Goal: Transaction & Acquisition: Purchase product/service

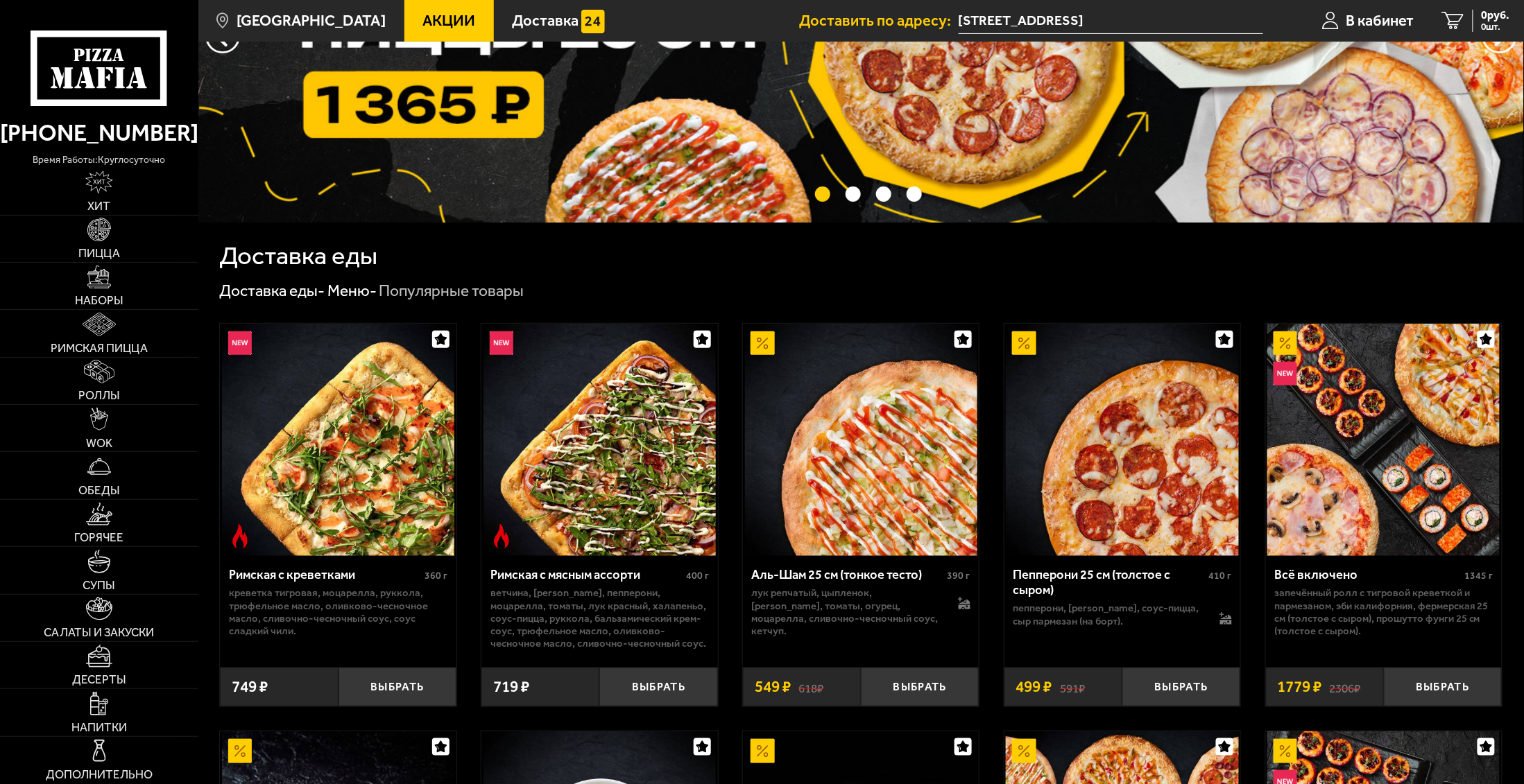
scroll to position [163, 0]
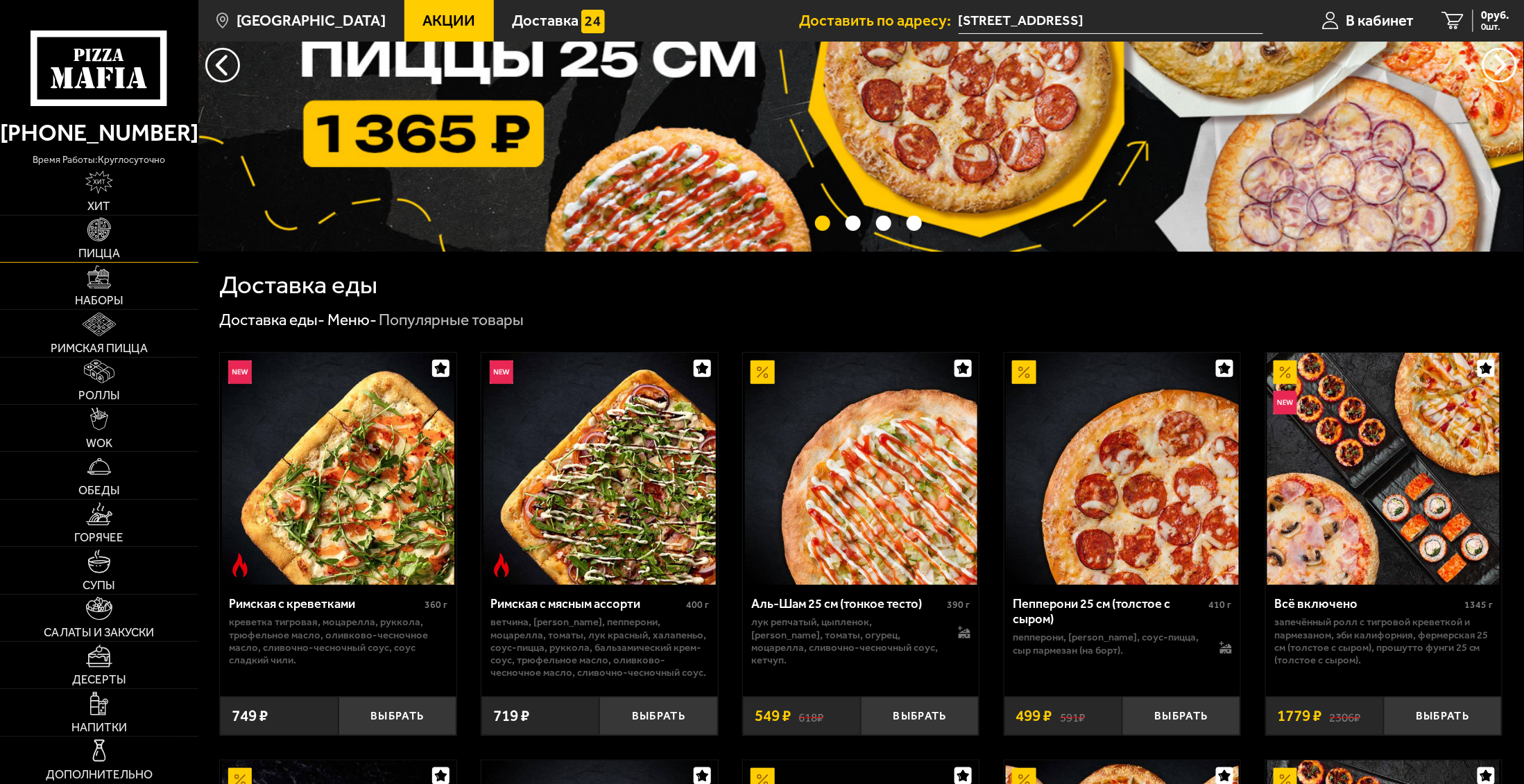
click at [97, 235] on img at bounding box center [100, 230] width 24 height 24
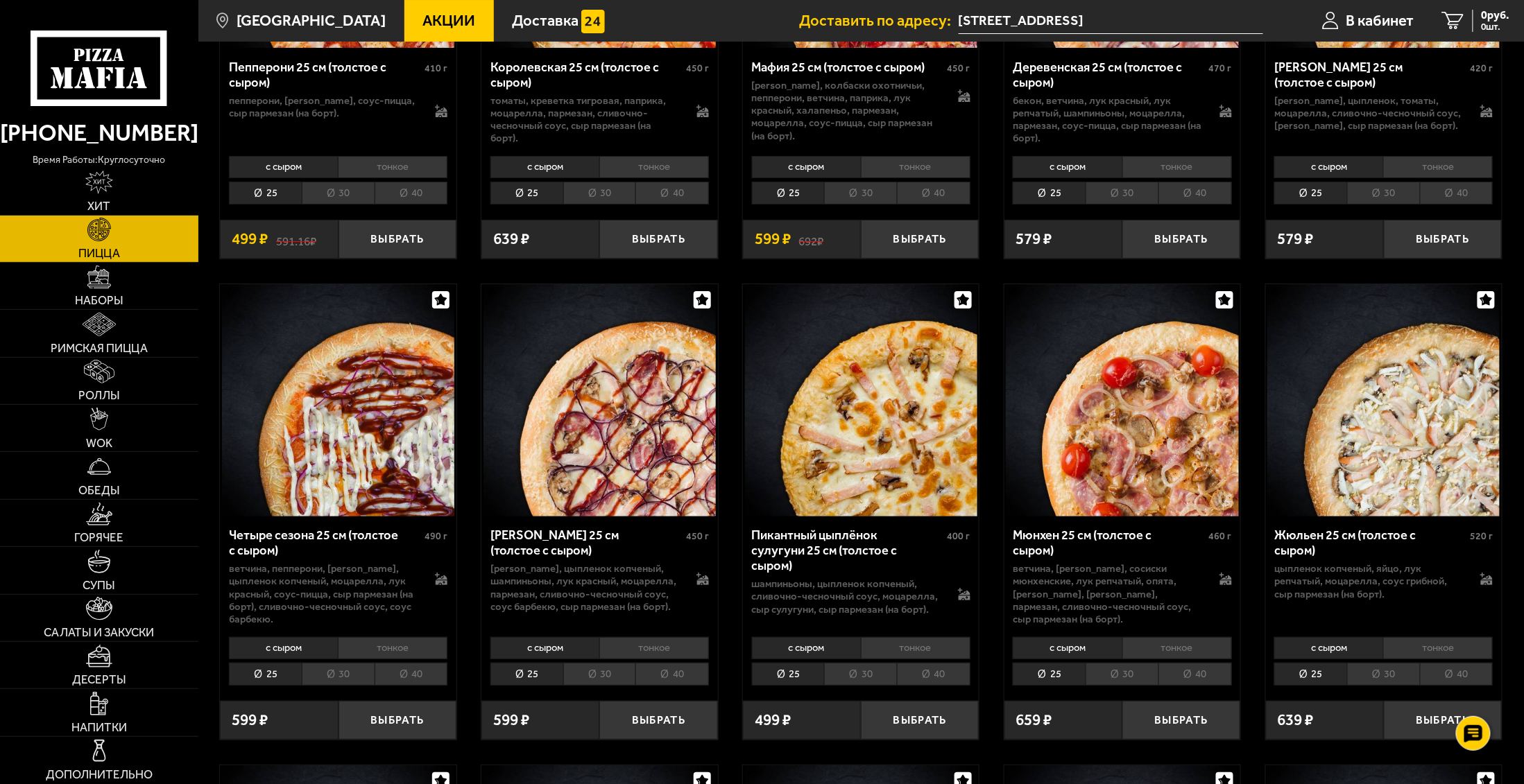
scroll to position [2283, 0]
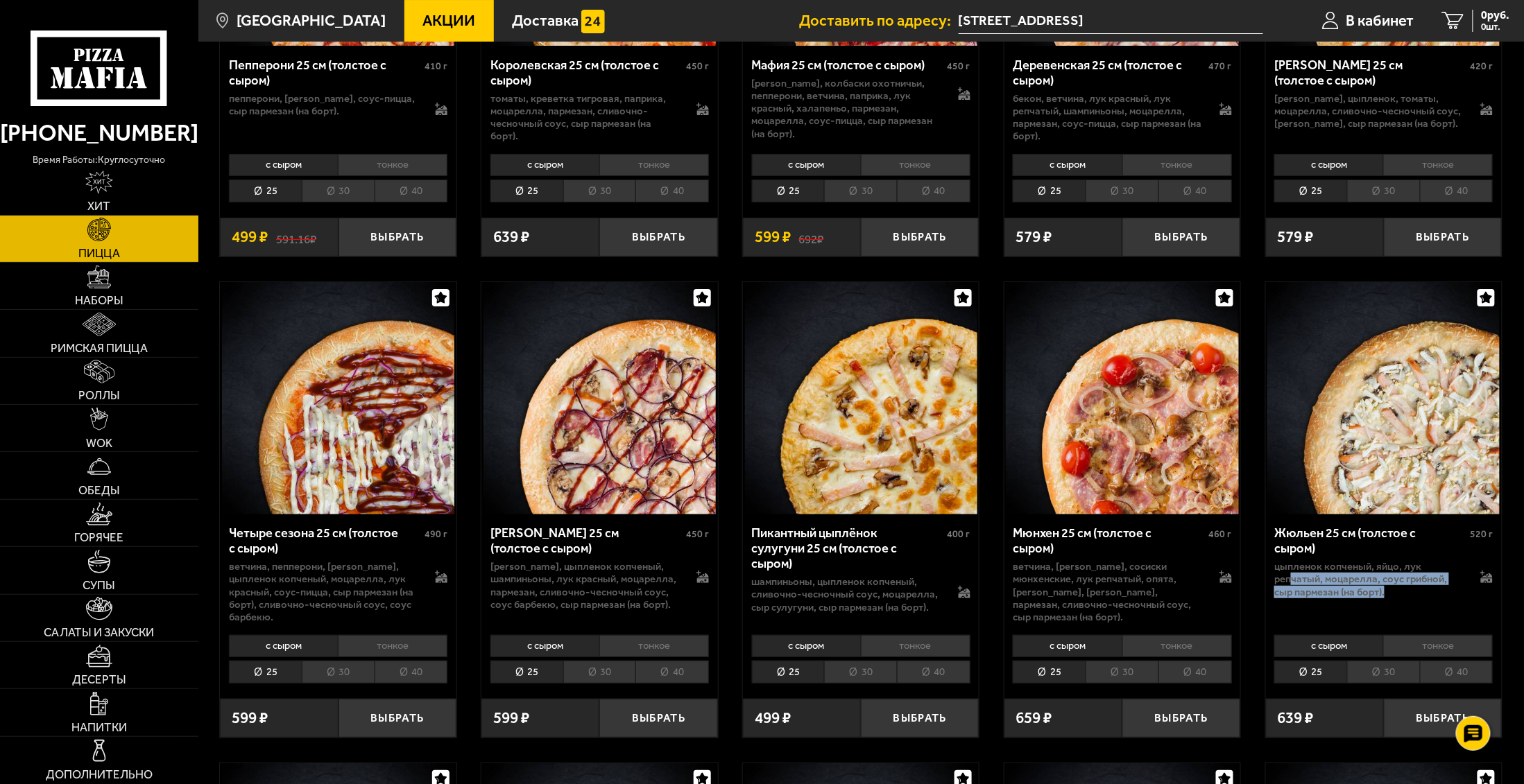
drag, startPoint x: 1293, startPoint y: 581, endPoint x: 1387, endPoint y: 607, distance: 97.5
click at [1387, 607] on div "Жюльен 25 см (толстое с сыром) 520 г цыпленок копченый, яйцо, лук репчатый, моц…" at bounding box center [1384, 572] width 236 height 115
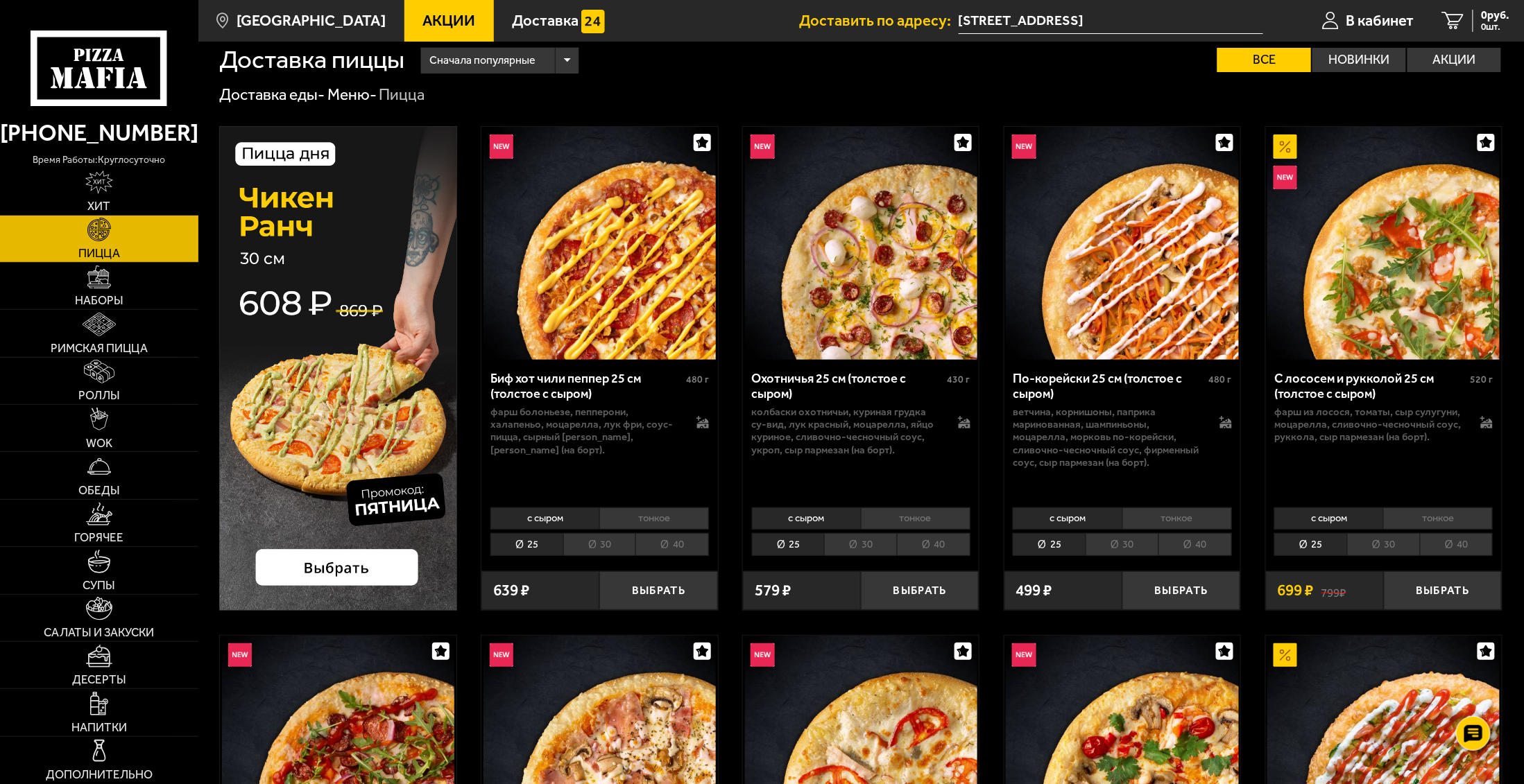
scroll to position [0, 0]
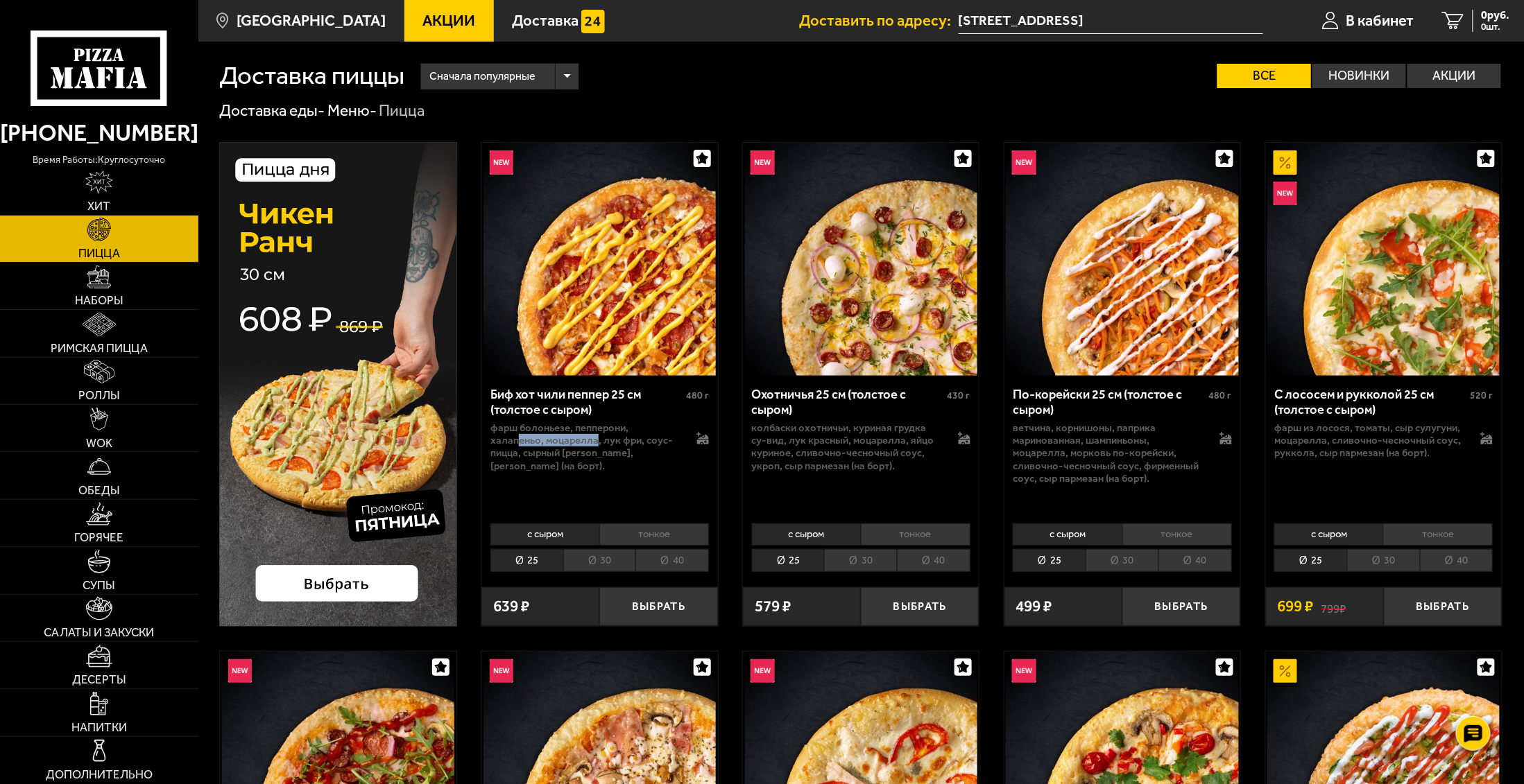
drag, startPoint x: 519, startPoint y: 437, endPoint x: 598, endPoint y: 443, distance: 79.2
click at [598, 443] on p "фарш болоньезе, пепперони, халапеньо, моцарелла, лук фри, соус-пицца, сырный [P…" at bounding box center [586, 447] width 190 height 50
click at [789, 428] on p "колбаски охотничьи, куриная грудка су-вид, лук красный, моцарелла, яйцо куриное…" at bounding box center [847, 447] width 190 height 50
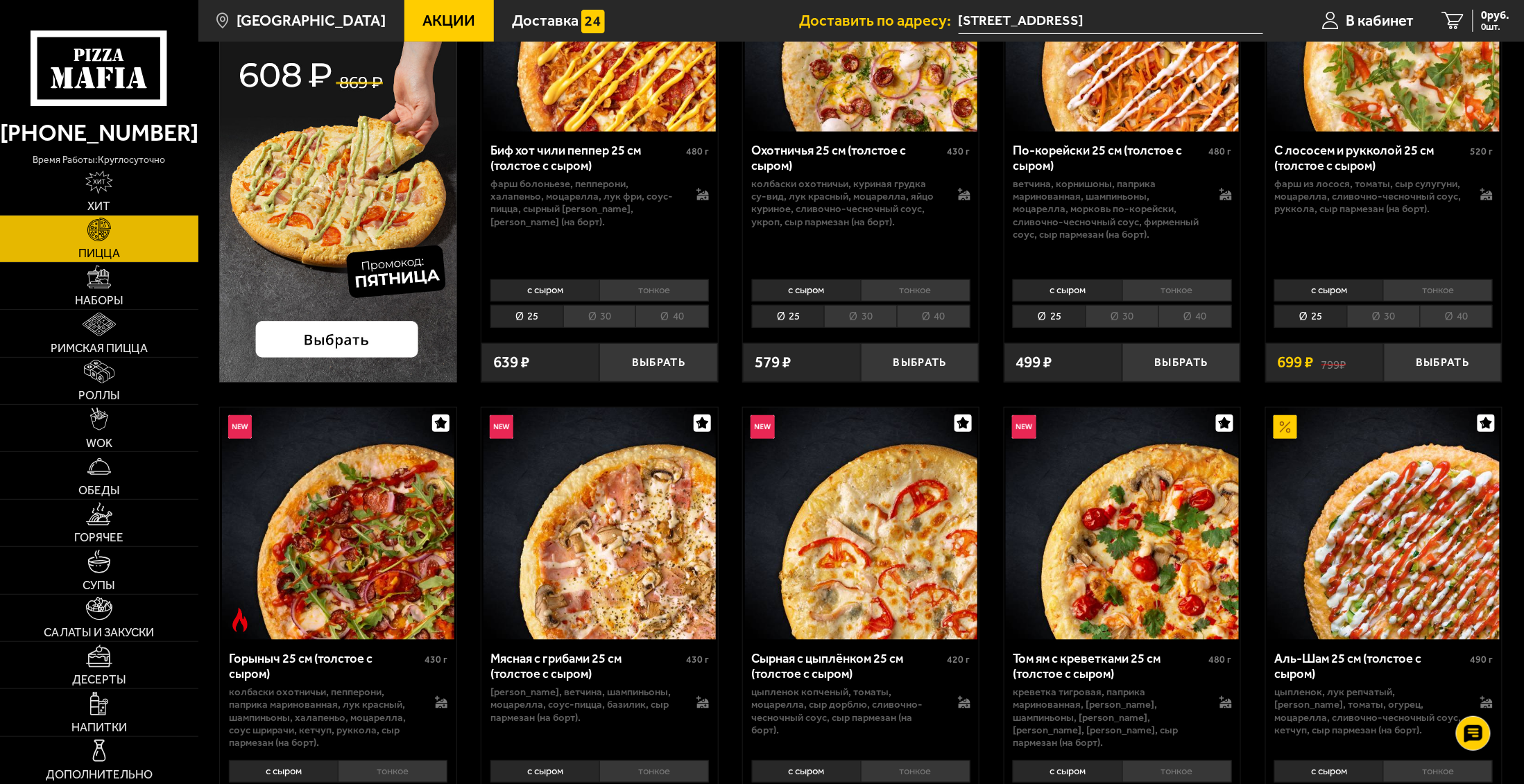
scroll to position [326, 0]
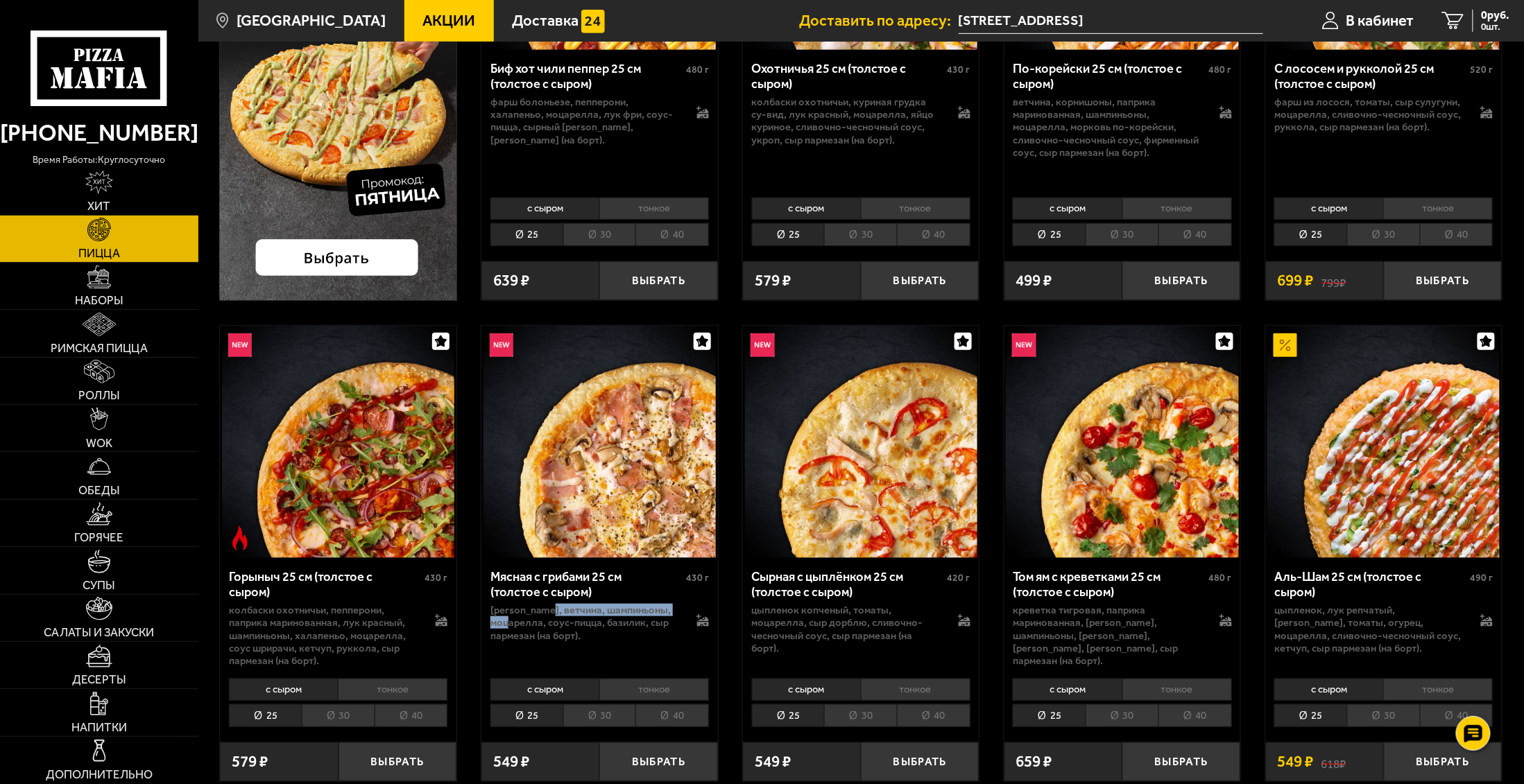
drag, startPoint x: 552, startPoint y: 613, endPoint x: 548, endPoint y: 623, distance: 10.8
click at [548, 623] on p "[PERSON_NAME], ветчина, шампиньоны, моцарелла, соус-пицца, базилик, сыр пармеза…" at bounding box center [586, 623] width 190 height 38
click at [651, 687] on li "тонкое" at bounding box center [653, 690] width 109 height 22
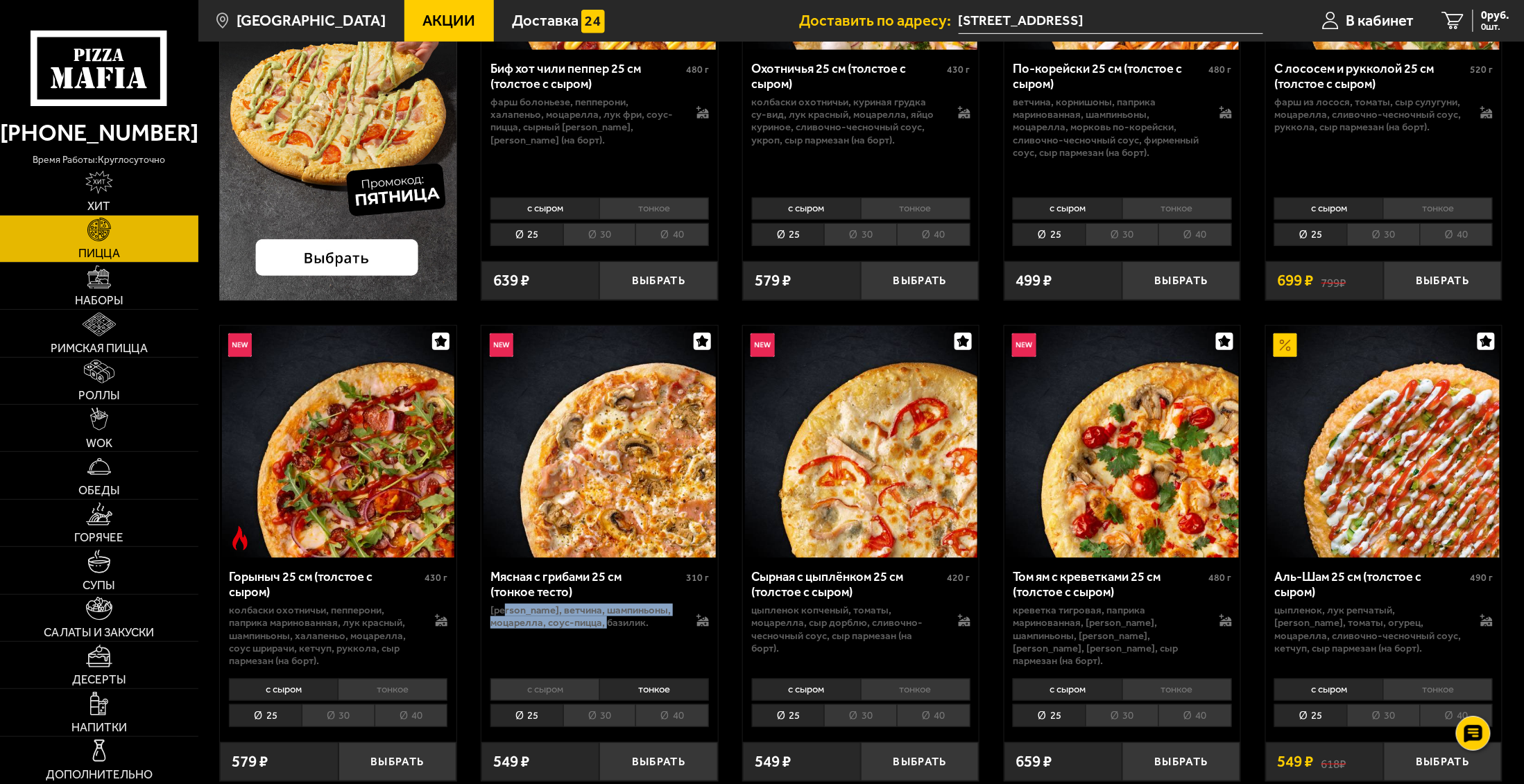
drag, startPoint x: 509, startPoint y: 613, endPoint x: 648, endPoint y: 627, distance: 139.7
click at [648, 627] on p "[PERSON_NAME], ветчина, шампиньоны, моцарелла, соус-пицца, базилик." at bounding box center [586, 617] width 190 height 26
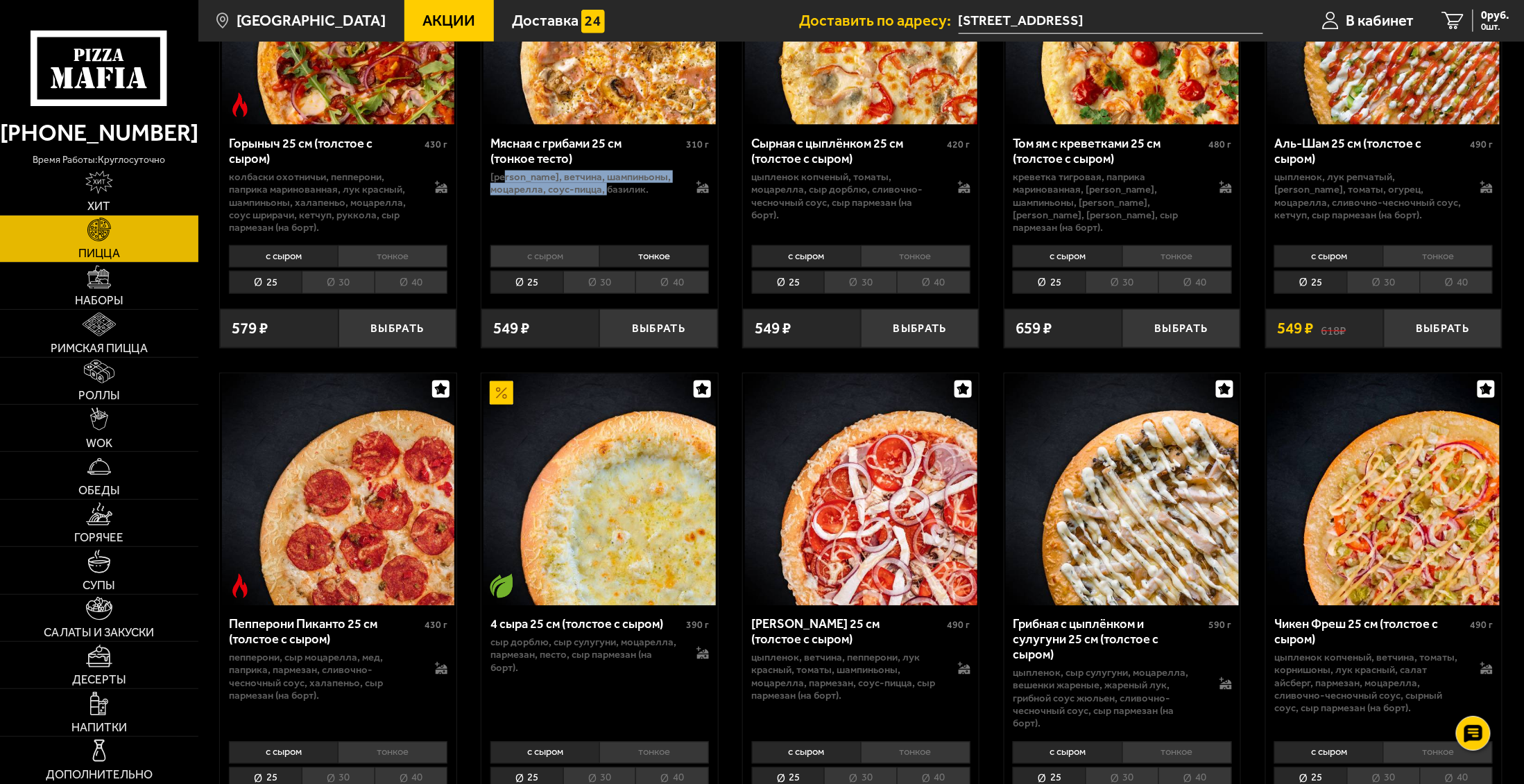
scroll to position [815, 0]
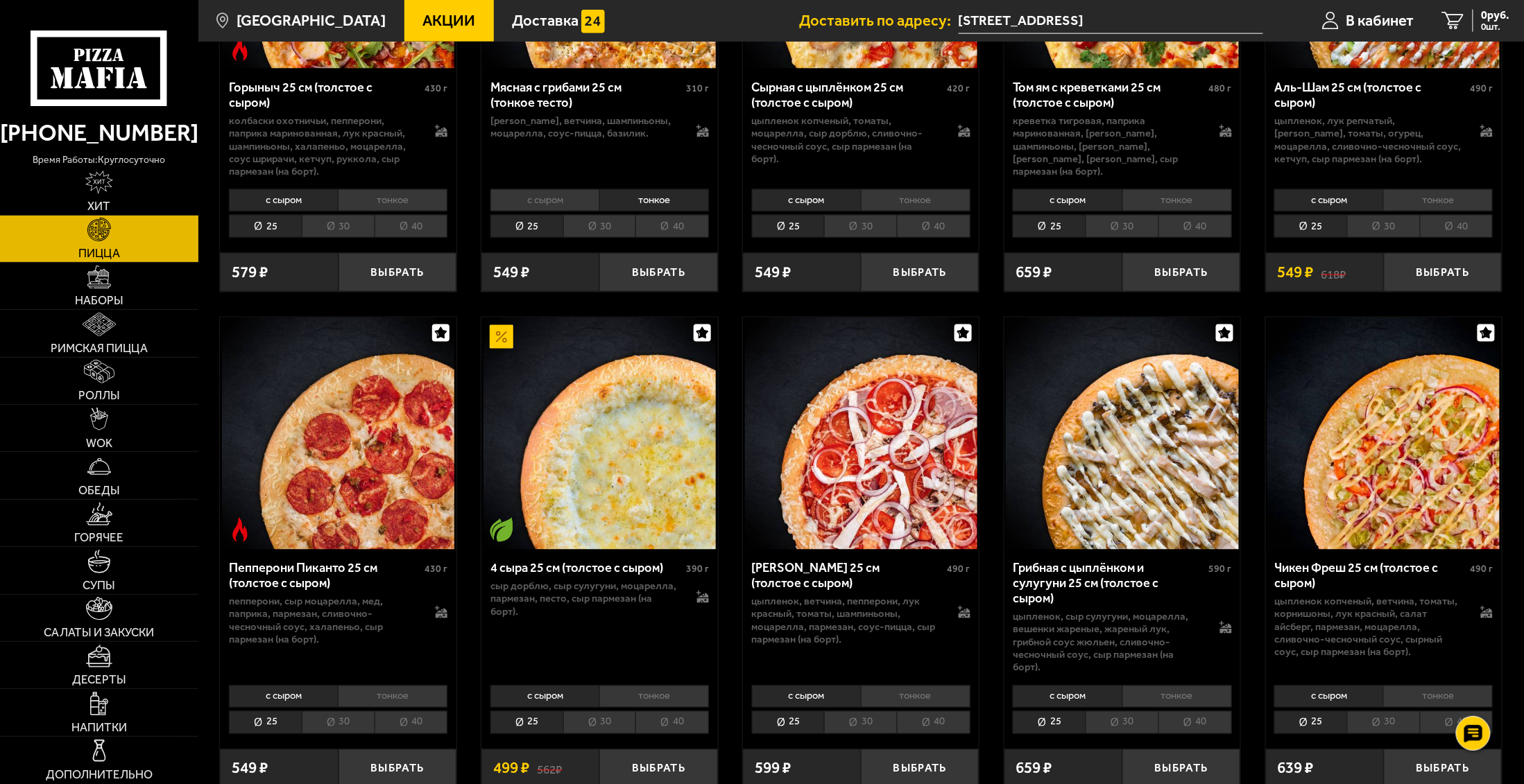
click at [1198, 694] on li "тонкое" at bounding box center [1176, 697] width 109 height 22
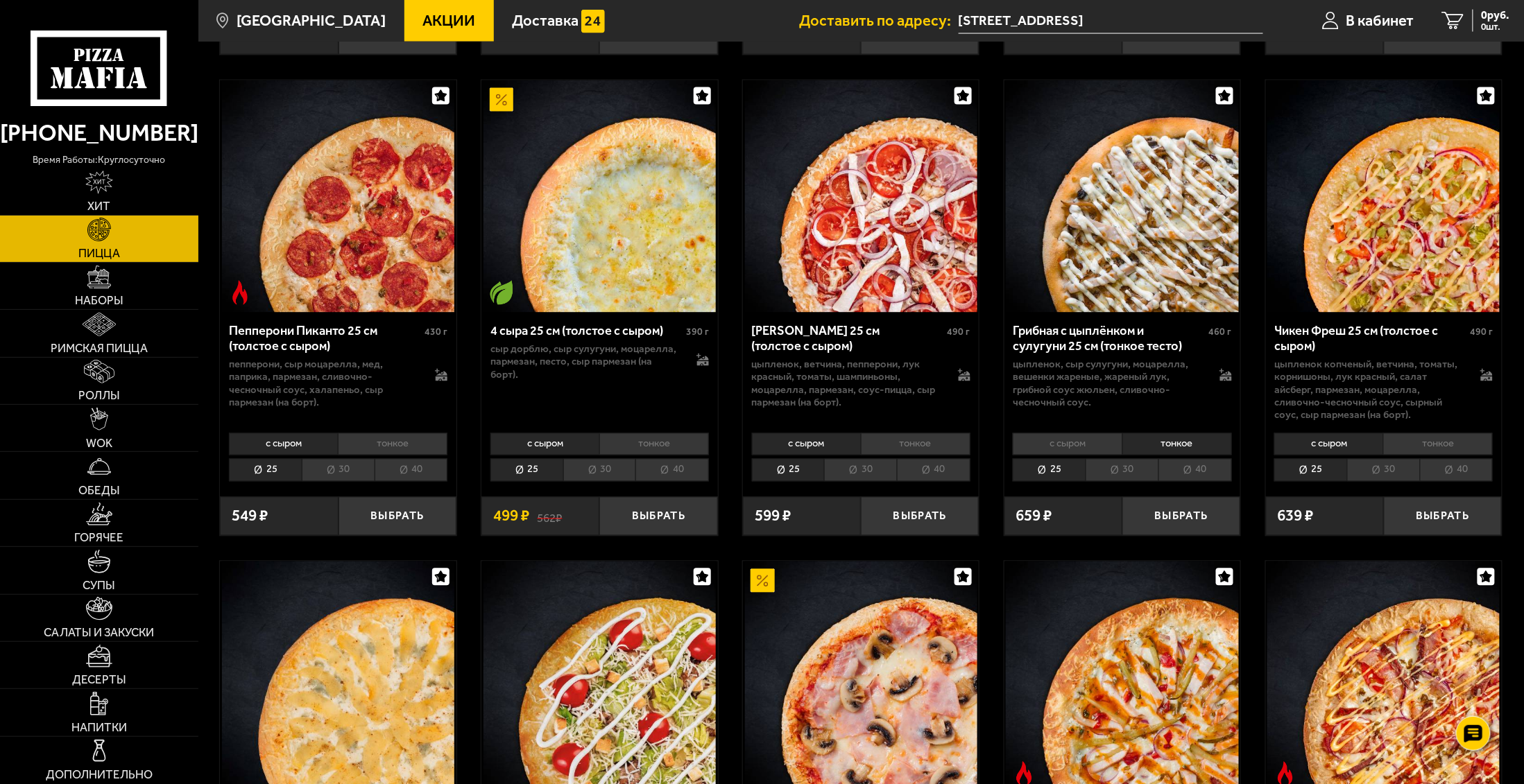
scroll to position [1060, 0]
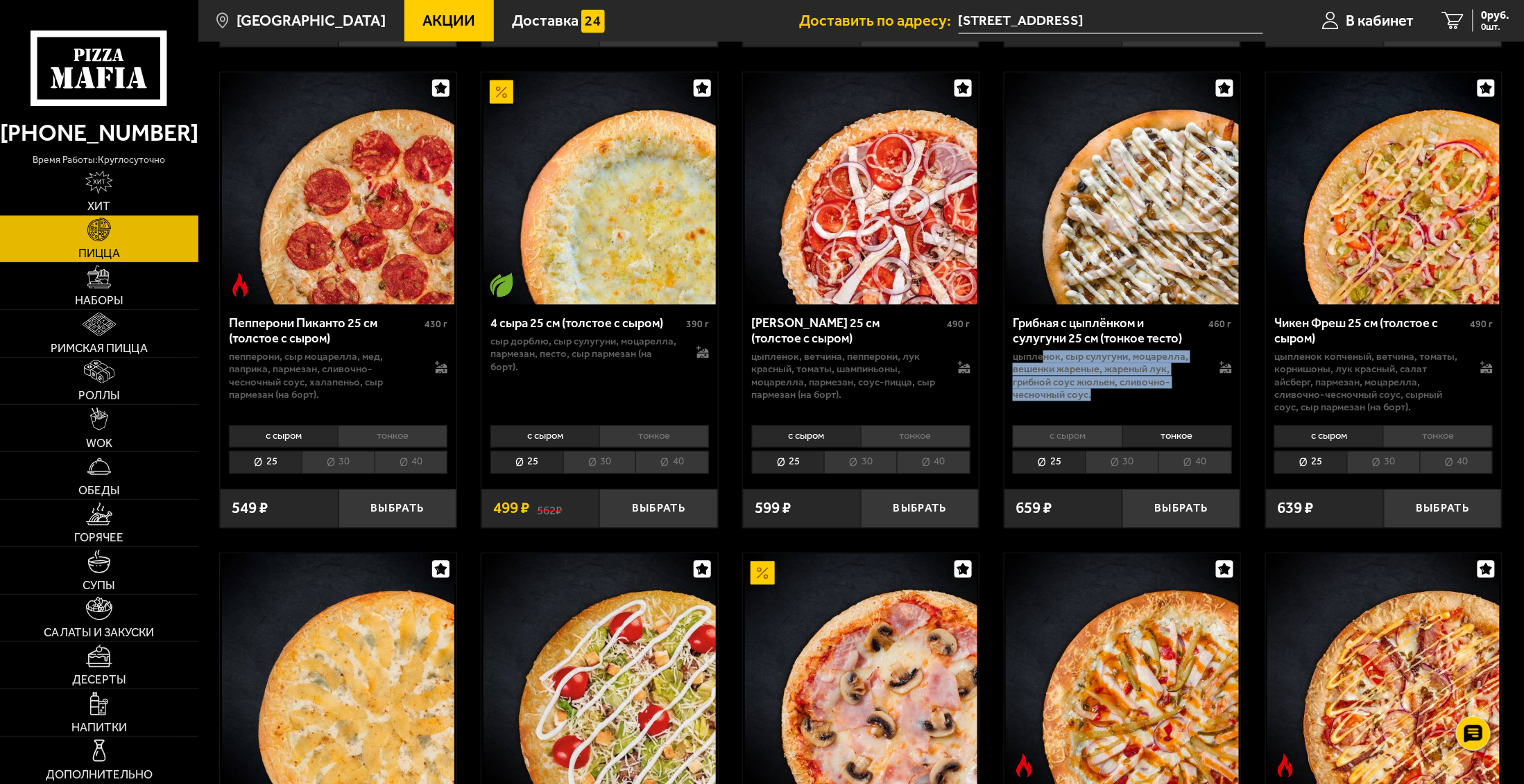
drag, startPoint x: 1046, startPoint y: 357, endPoint x: 1136, endPoint y: 395, distance: 97.7
click at [1136, 395] on p "цыпленок, сыр сулугуни, моцарелла, вешенки жареные, жареный лук, грибной соус Ж…" at bounding box center [1107, 376] width 190 height 50
drag, startPoint x: 1136, startPoint y: 395, endPoint x: 1112, endPoint y: 388, distance: 25.0
click at [1112, 388] on p "цыпленок, сыр сулугуни, моцарелла, вешенки жареные, жареный лук, грибной соус Ж…" at bounding box center [1107, 376] width 190 height 50
drag, startPoint x: 1104, startPoint y: 401, endPoint x: 1012, endPoint y: 353, distance: 103.8
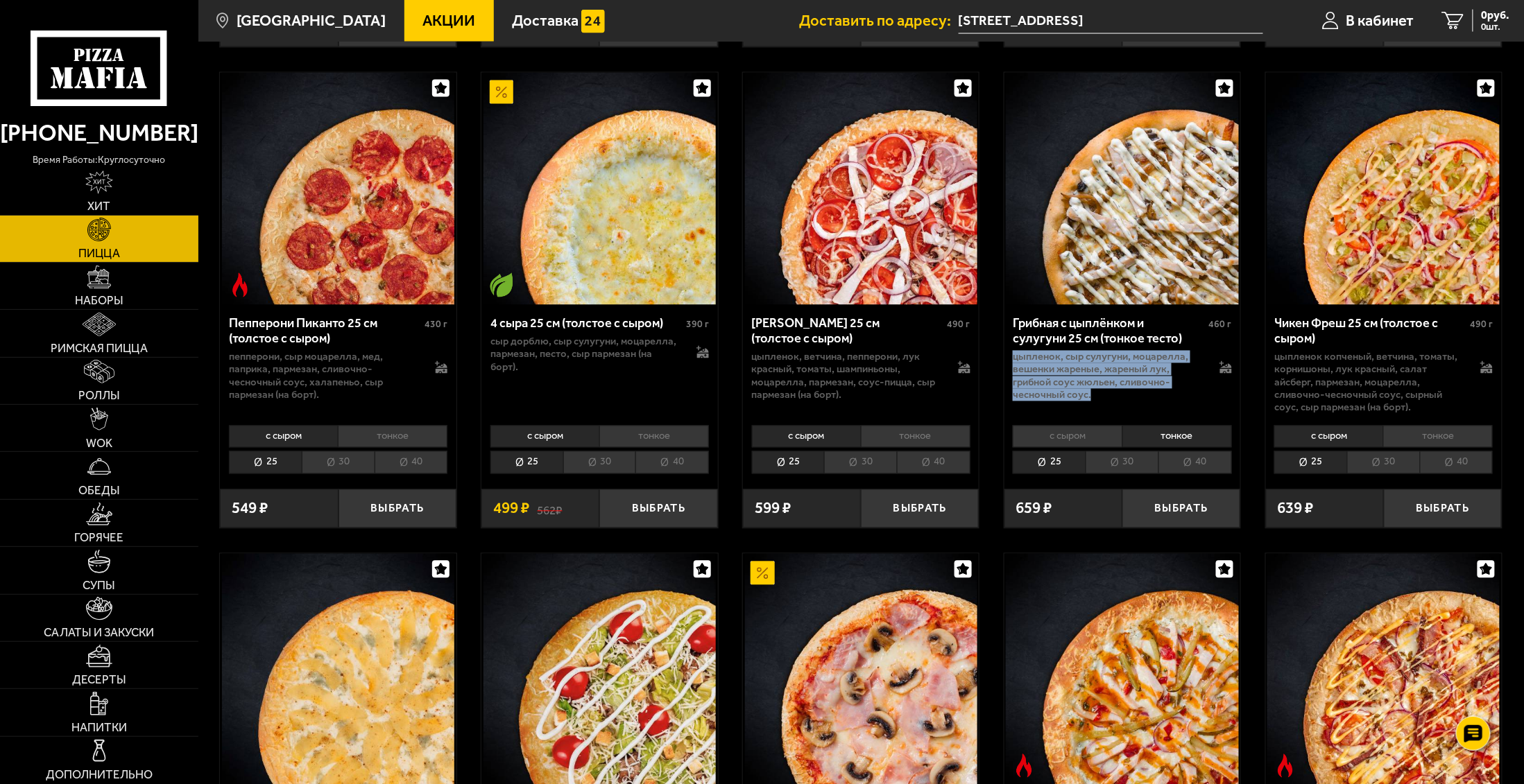
click at [1013, 353] on p "цыпленок, сыр сулугуни, моцарелла, вешенки жареные, жареный лук, грибной соус Ж…" at bounding box center [1107, 376] width 190 height 50
drag, startPoint x: 1012, startPoint y: 353, endPoint x: 1047, endPoint y: 373, distance: 40.3
click at [1047, 373] on p "цыпленок, сыр сулугуни, моцарелла, вешенки жареные, жареный лук, грибной соус Ж…" at bounding box center [1107, 376] width 190 height 50
click at [1167, 371] on p "цыпленок, сыр сулугуни, моцарелла, вешенки жареные, жареный лук, грибной соус Ж…" at bounding box center [1107, 376] width 190 height 50
